Goal: Information Seeking & Learning: Learn about a topic

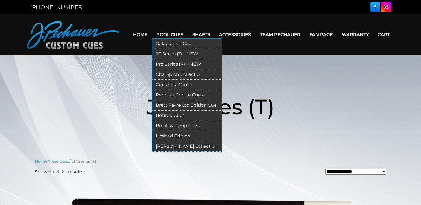
click at [176, 115] on link "Retired Cues" at bounding box center [186, 116] width 68 height 10
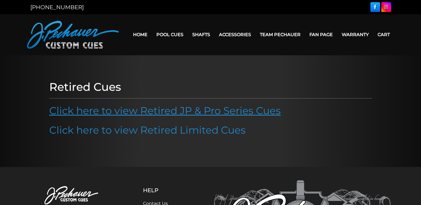
click at [196, 111] on link "Click here to view Retired JP & Pro Series Cues" at bounding box center [165, 111] width 232 height 12
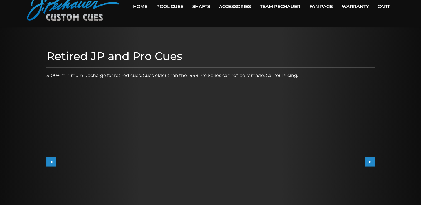
scroll to position [28, 0]
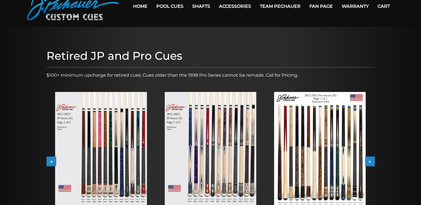
click at [130, 109] on img at bounding box center [101, 149] width 92 height 115
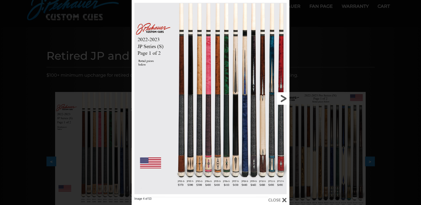
click at [287, 99] on link at bounding box center [253, 98] width 71 height 197
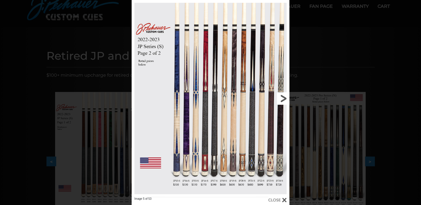
click at [287, 99] on link at bounding box center [253, 98] width 71 height 197
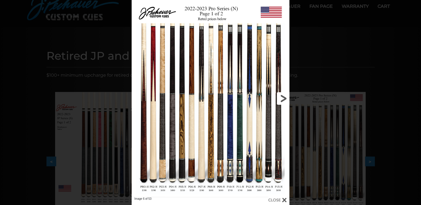
click at [287, 99] on link at bounding box center [253, 98] width 71 height 197
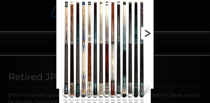
scroll to position [56, 0]
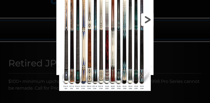
click at [149, 19] on link at bounding box center [132, 19] width 44 height 95
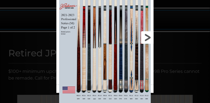
scroll to position [70, 0]
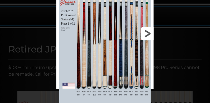
click at [150, 35] on link at bounding box center [132, 33] width 44 height 95
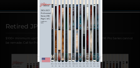
scroll to position [84, 0]
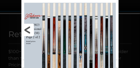
drag, startPoint x: 205, startPoint y: 0, endPoint x: 31, endPoint y: 49, distance: 181.4
click at [31, 49] on link at bounding box center [43, 30] width 44 height 60
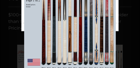
scroll to position [103, 0]
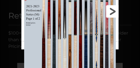
click at [115, 13] on link at bounding box center [97, 11] width 44 height 60
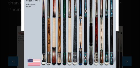
scroll to position [131, 0]
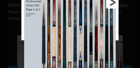
click at [114, 3] on link at bounding box center [97, 2] width 44 height 60
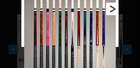
scroll to position [149, 0]
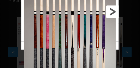
click at [113, 13] on link at bounding box center [97, 12] width 44 height 60
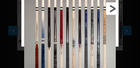
scroll to position [168, 0]
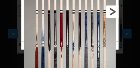
click at [114, 14] on link at bounding box center [97, 12] width 44 height 60
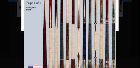
scroll to position [195, 0]
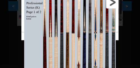
click at [114, 6] on link at bounding box center [97, 2] width 44 height 60
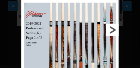
scroll to position [186, 0]
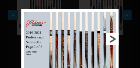
click at [114, 40] on link at bounding box center [97, 39] width 44 height 60
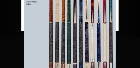
scroll to position [214, 0]
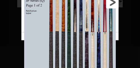
click at [115, 4] on link at bounding box center [97, 2] width 44 height 60
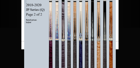
scroll to position [232, 0]
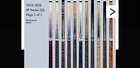
click at [114, 14] on link at bounding box center [97, 12] width 44 height 60
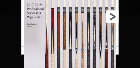
scroll to position [242, 0]
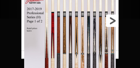
click at [113, 22] on link at bounding box center [97, 21] width 44 height 60
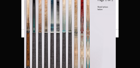
scroll to position [270, 0]
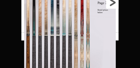
click at [113, 4] on link at bounding box center [97, 2] width 44 height 60
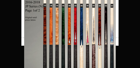
scroll to position [288, 0]
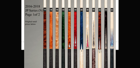
click at [114, 11] on link at bounding box center [97, 12] width 44 height 60
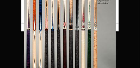
scroll to position [316, 0]
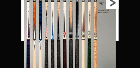
click at [113, 6] on link at bounding box center [97, 2] width 44 height 60
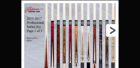
click at [115, 29] on link at bounding box center [97, 30] width 44 height 60
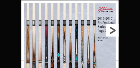
click at [115, 31] on link at bounding box center [97, 30] width 44 height 60
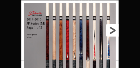
click at [115, 32] on link at bounding box center [97, 30] width 44 height 60
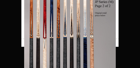
scroll to position [334, 0]
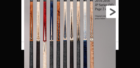
click at [114, 12] on link at bounding box center [97, 12] width 44 height 60
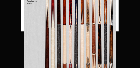
scroll to position [362, 0]
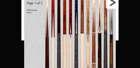
click at [117, 5] on link at bounding box center [97, 2] width 44 height 60
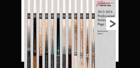
scroll to position [371, 0]
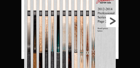
click at [109, 25] on link at bounding box center [97, 21] width 44 height 60
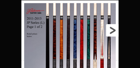
click at [113, 33] on link at bounding box center [97, 30] width 44 height 60
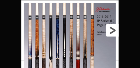
click at [109, 31] on link at bounding box center [97, 30] width 44 height 60
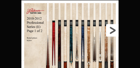
click at [113, 32] on link at bounding box center [97, 30] width 44 height 60
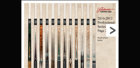
click at [110, 31] on link at bounding box center [97, 30] width 44 height 60
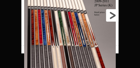
scroll to position [381, 0]
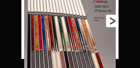
click at [110, 25] on link at bounding box center [97, 21] width 44 height 60
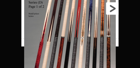
scroll to position [399, 0]
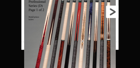
click at [115, 14] on link at bounding box center [97, 12] width 44 height 60
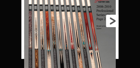
scroll to position [409, 0]
click at [112, 24] on link at bounding box center [97, 21] width 44 height 60
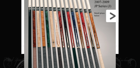
scroll to position [418, 0]
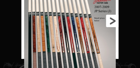
click at [110, 24] on link at bounding box center [97, 21] width 44 height 60
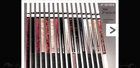
click at [110, 34] on link at bounding box center [97, 30] width 44 height 60
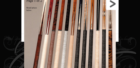
scroll to position [427, 0]
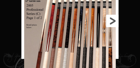
click at [115, 19] on link at bounding box center [97, 21] width 44 height 60
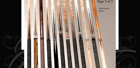
scroll to position [418, 0]
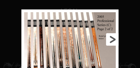
click at [112, 38] on link at bounding box center [97, 39] width 44 height 60
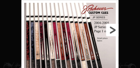
click at [116, 29] on link at bounding box center [97, 30] width 44 height 60
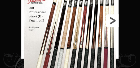
scroll to position [427, 0]
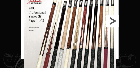
click at [115, 22] on link at bounding box center [97, 21] width 44 height 60
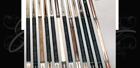
scroll to position [446, 0]
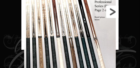
click at [115, 15] on link at bounding box center [97, 12] width 44 height 60
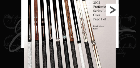
scroll to position [464, 0]
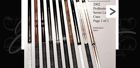
click at [112, 14] on link at bounding box center [97, 11] width 44 height 60
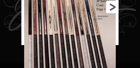
scroll to position [483, 0]
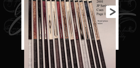
click at [112, 12] on link at bounding box center [97, 12] width 44 height 60
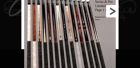
scroll to position [501, 0]
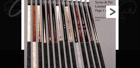
click at [114, 13] on link at bounding box center [97, 12] width 44 height 60
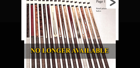
scroll to position [511, 0]
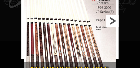
click at [116, 22] on link at bounding box center [97, 21] width 44 height 60
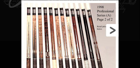
click at [112, 33] on link at bounding box center [97, 30] width 44 height 60
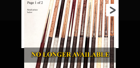
scroll to position [520, 0]
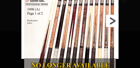
click at [109, 22] on link at bounding box center [97, 21] width 44 height 60
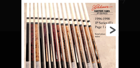
click at [111, 28] on link at bounding box center [97, 30] width 44 height 60
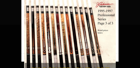
scroll to position [511, 0]
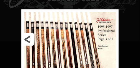
click at [26, 40] on link at bounding box center [43, 39] width 44 height 60
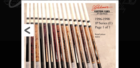
click at [27, 33] on link at bounding box center [43, 30] width 44 height 60
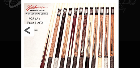
click at [27, 33] on link at bounding box center [43, 30] width 44 height 60
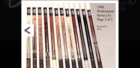
click at [27, 33] on link at bounding box center [43, 30] width 44 height 60
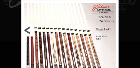
click at [27, 33] on link at bounding box center [43, 30] width 44 height 60
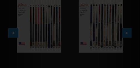
scroll to position [158, 0]
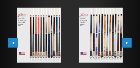
click at [42, 41] on img at bounding box center [39, 35] width 44 height 55
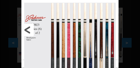
click at [28, 31] on link at bounding box center [43, 30] width 44 height 60
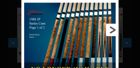
click at [113, 32] on link at bounding box center [97, 30] width 44 height 60
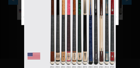
scroll to position [205, 0]
